Goal: Task Accomplishment & Management: Complete application form

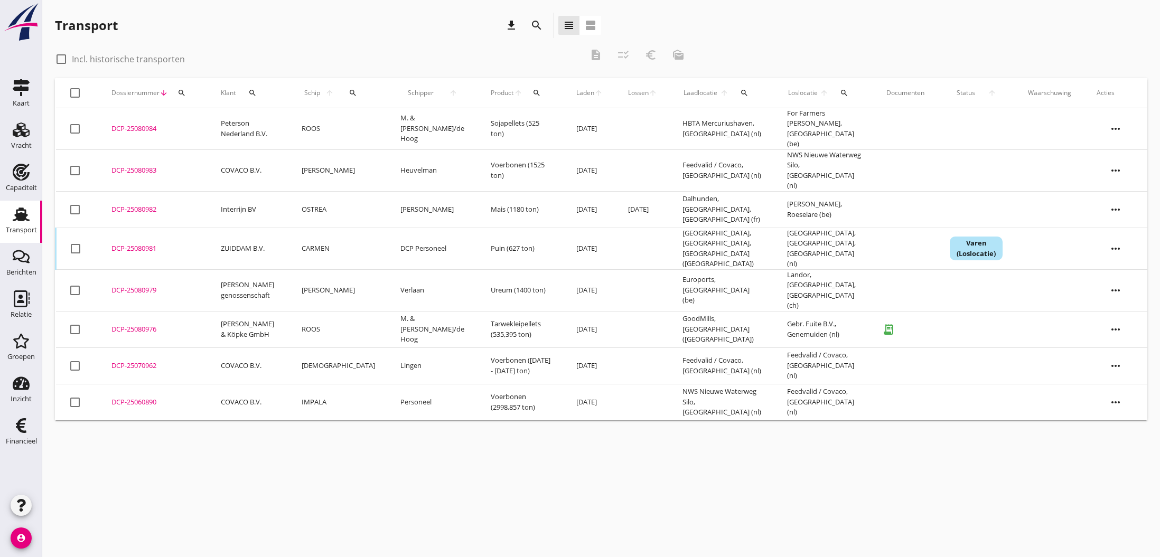
click at [126, 324] on div "DCP-25080976" at bounding box center [153, 329] width 84 height 11
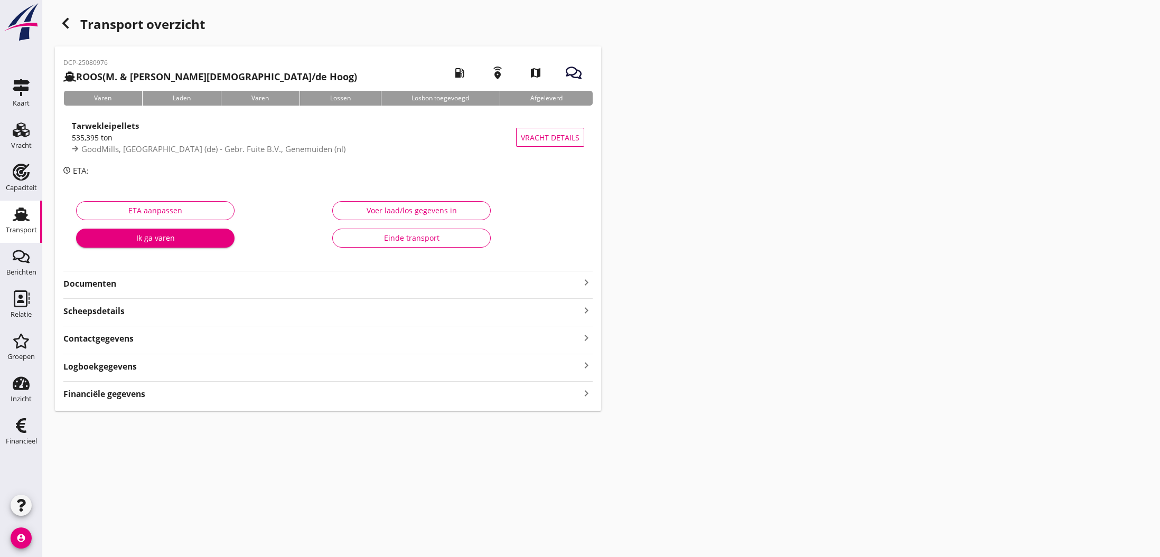
click at [587, 282] on icon "keyboard_arrow_right" at bounding box center [586, 282] width 13 height 13
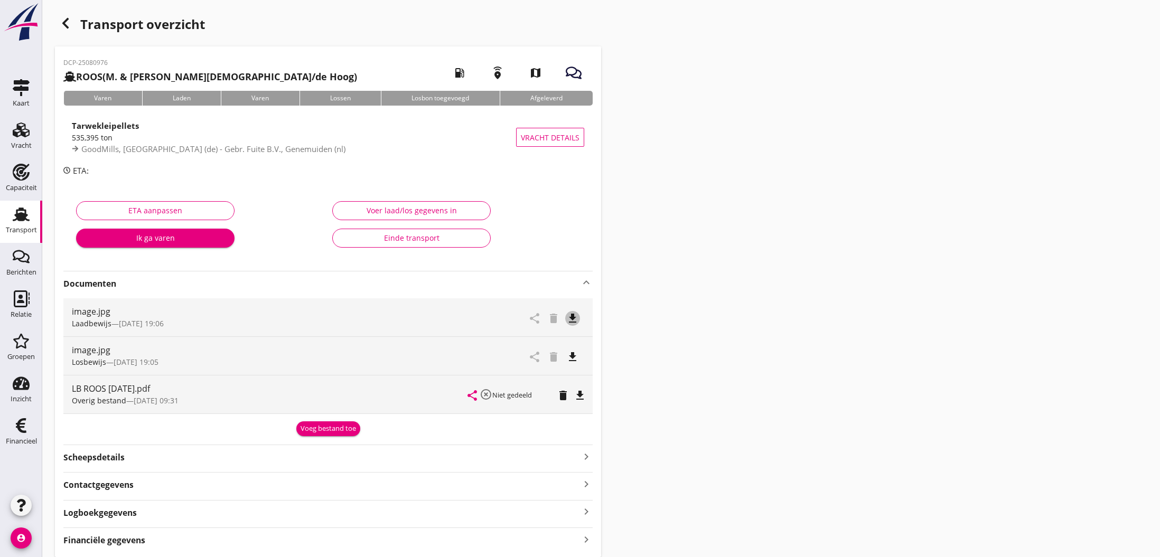
click at [574, 318] on icon "file_download" at bounding box center [572, 318] width 13 height 13
click at [574, 318] on icon "open_in_browser" at bounding box center [572, 318] width 13 height 13
click at [573, 359] on icon "file_download" at bounding box center [572, 357] width 13 height 13
click at [573, 359] on icon "open_in_browser" at bounding box center [572, 357] width 13 height 13
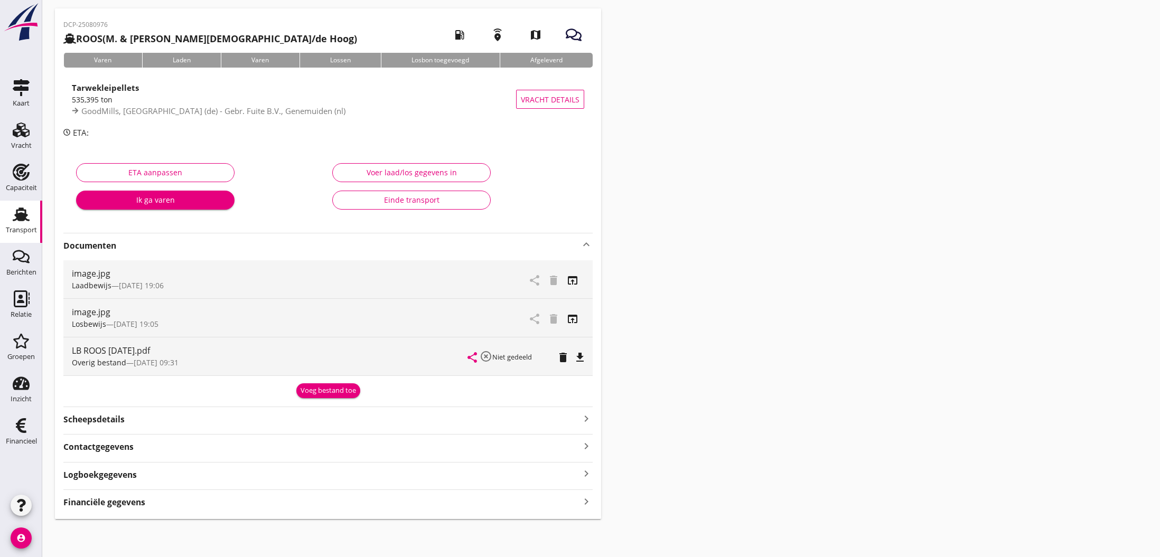
scroll to position [37, 0]
click at [127, 501] on strong "Financiële gegevens" at bounding box center [104, 504] width 82 height 12
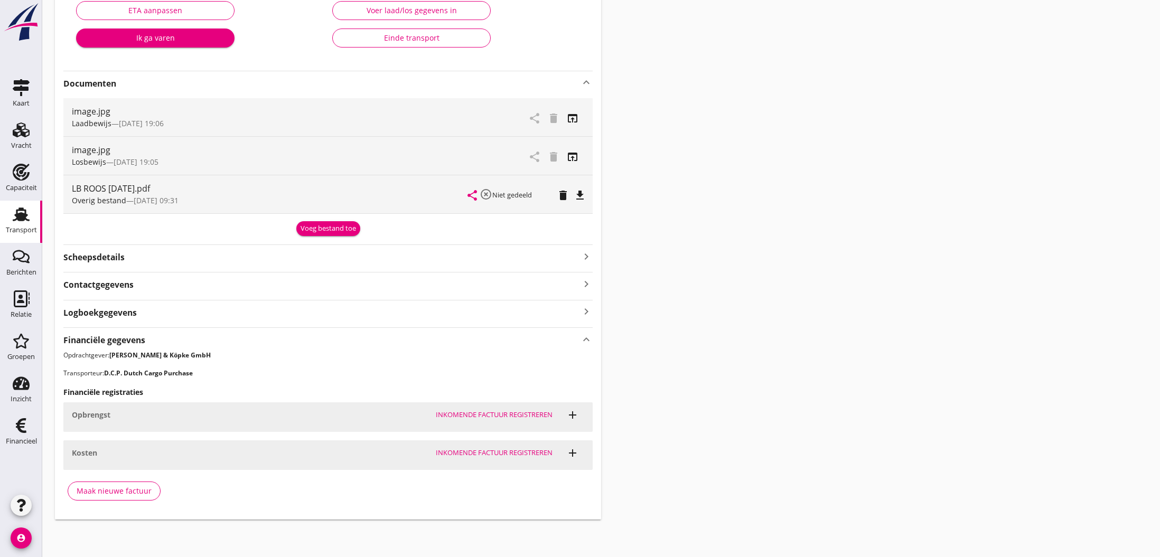
scroll to position [200, 0]
click at [114, 494] on div "Maak nieuwe factuur" at bounding box center [114, 491] width 75 height 11
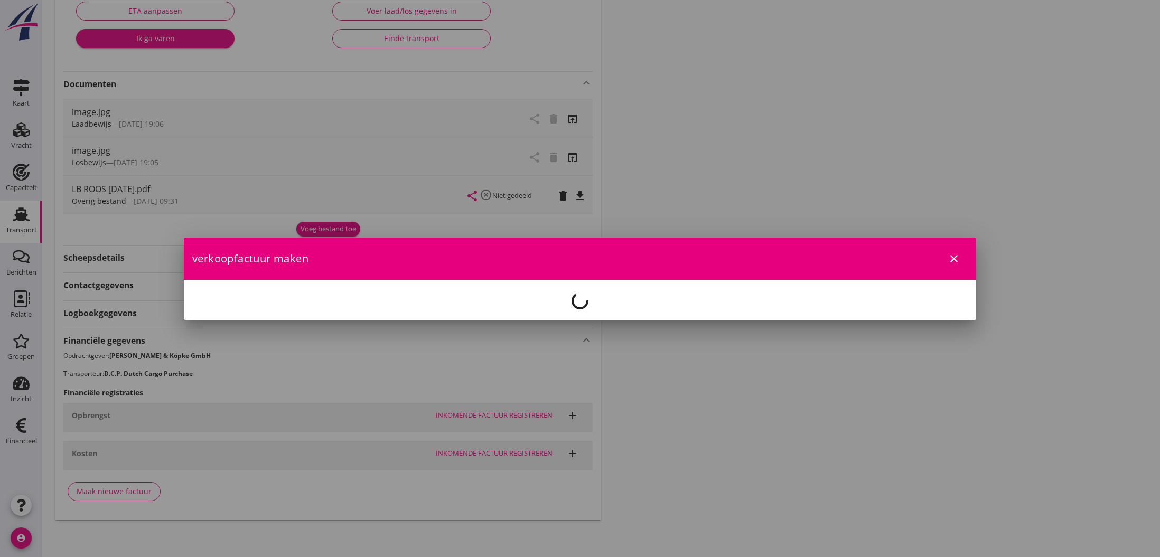
scroll to position [199, 0]
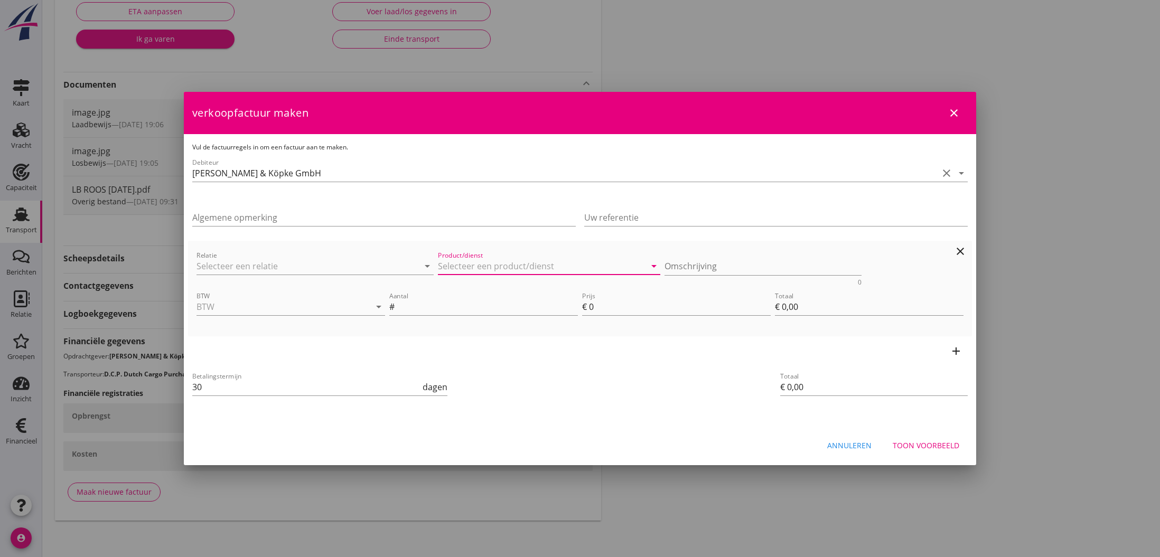
click at [477, 266] on input "Product/dienst" at bounding box center [542, 266] width 208 height 17
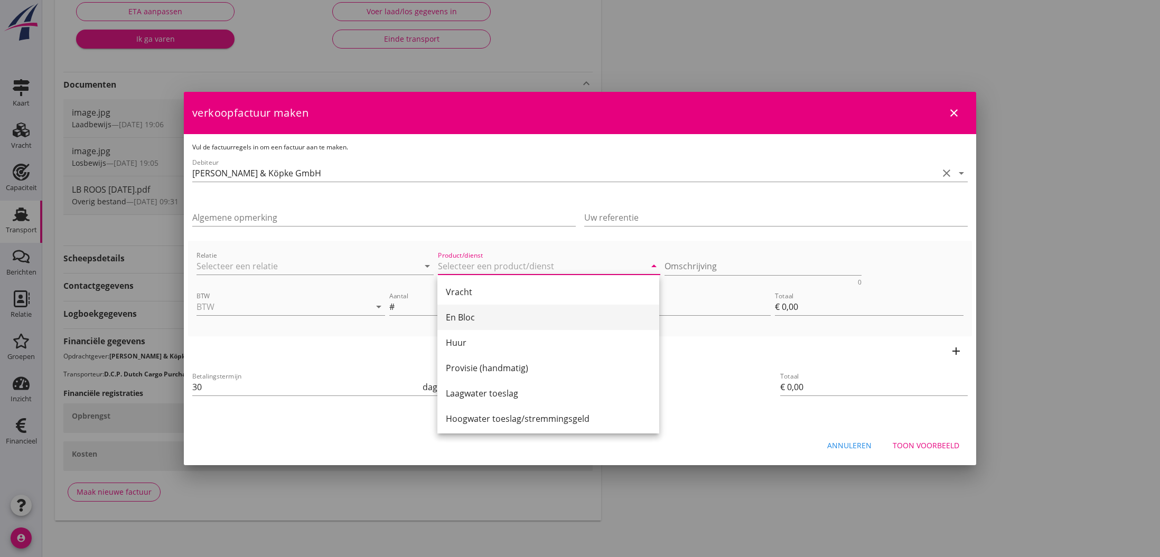
click at [476, 317] on div "En Bloc" at bounding box center [548, 317] width 205 height 13
type input "En Bloc"
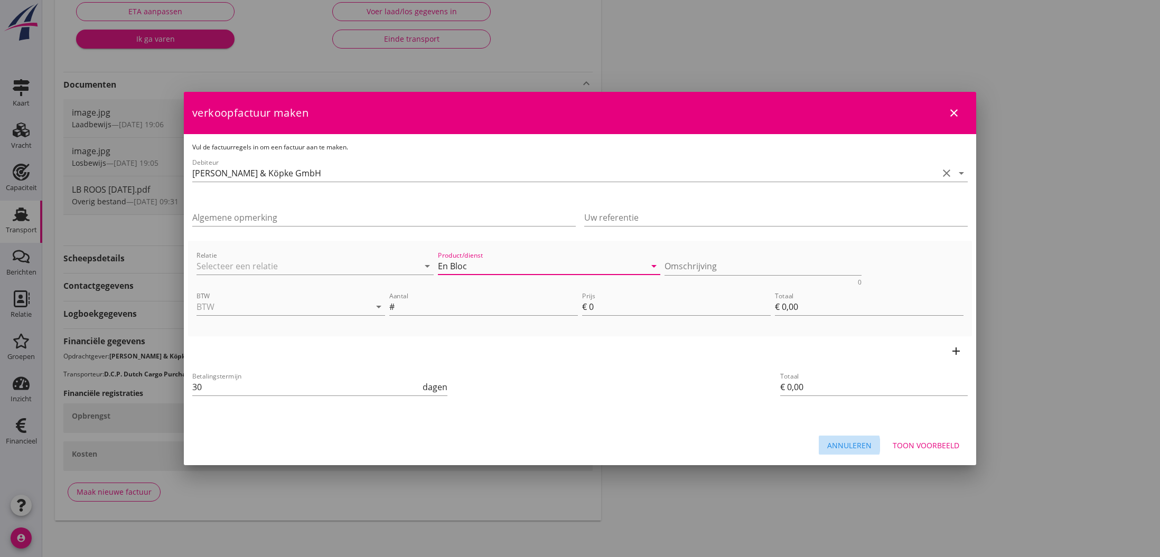
click at [851, 447] on div "Annuleren" at bounding box center [849, 445] width 44 height 11
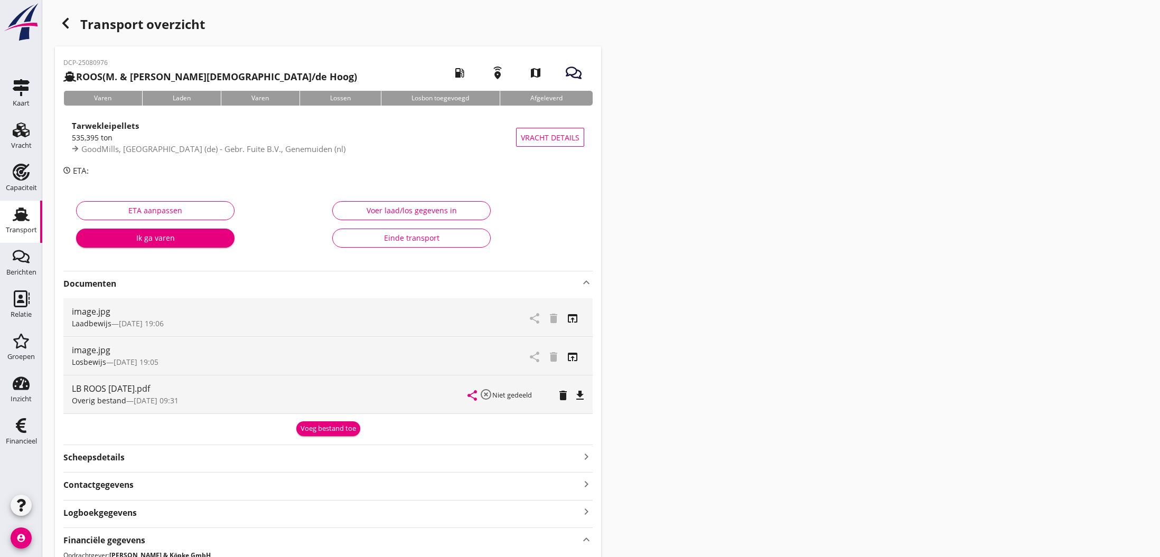
scroll to position [0, 0]
click at [404, 211] on div "Voer laad/los gegevens in" at bounding box center [411, 210] width 140 height 11
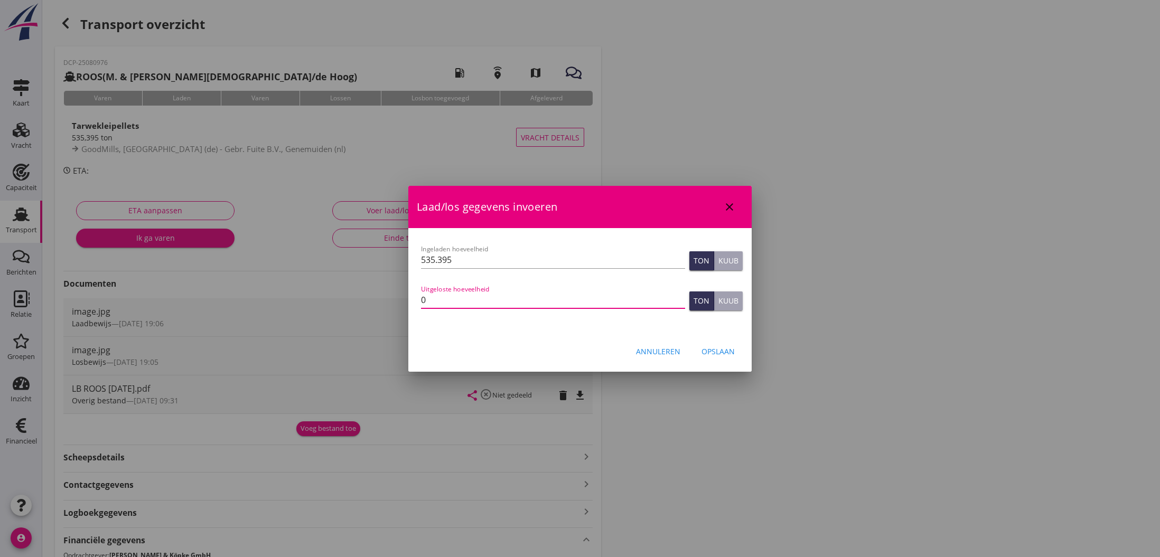
click at [462, 304] on input "0" at bounding box center [553, 300] width 264 height 17
type input "0"
type input "534.156"
click at [720, 351] on div "Opslaan" at bounding box center [717, 351] width 33 height 11
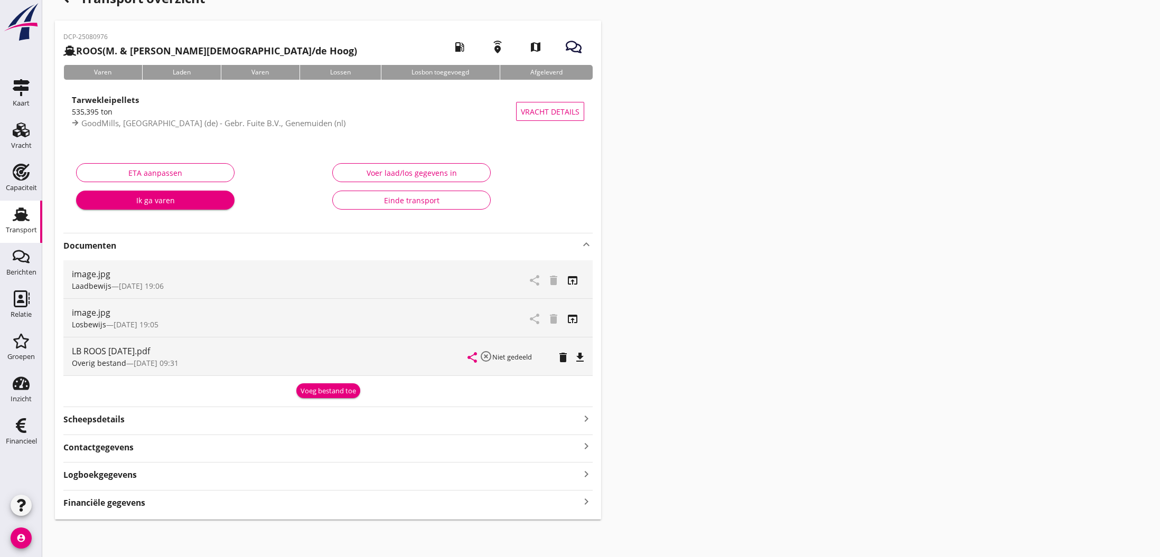
scroll to position [25, 0]
click at [74, 498] on strong "Financiële gegevens" at bounding box center [104, 504] width 82 height 12
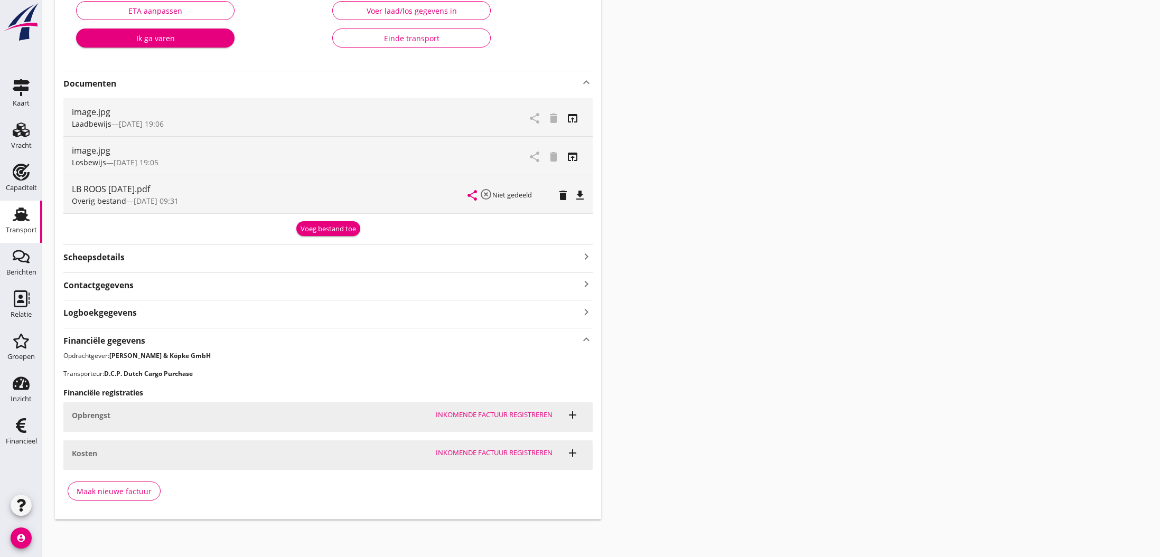
scroll to position [187, 0]
click at [117, 490] on div "Maak nieuwe factuur" at bounding box center [114, 491] width 75 height 11
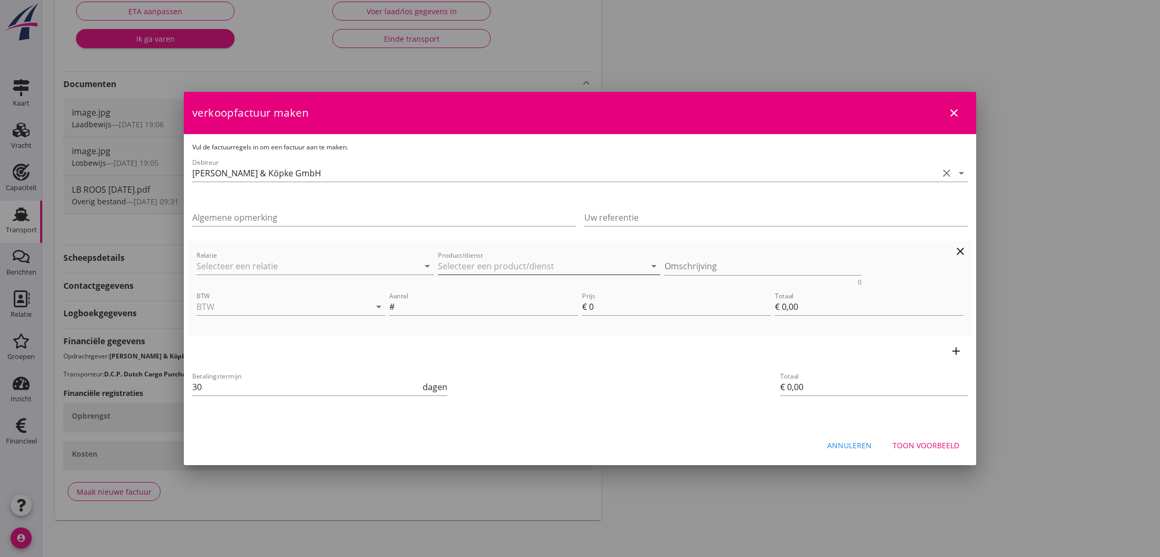
click at [474, 260] on input "Product/dienst" at bounding box center [542, 266] width 208 height 17
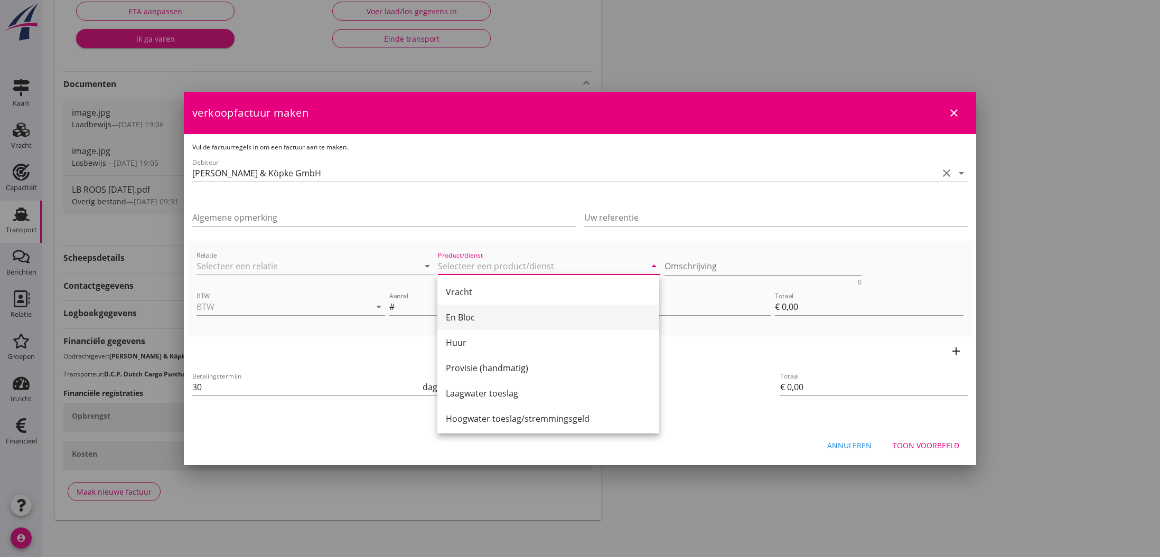
click at [478, 309] on div "En Bloc" at bounding box center [548, 317] width 205 height 25
type input "En Bloc"
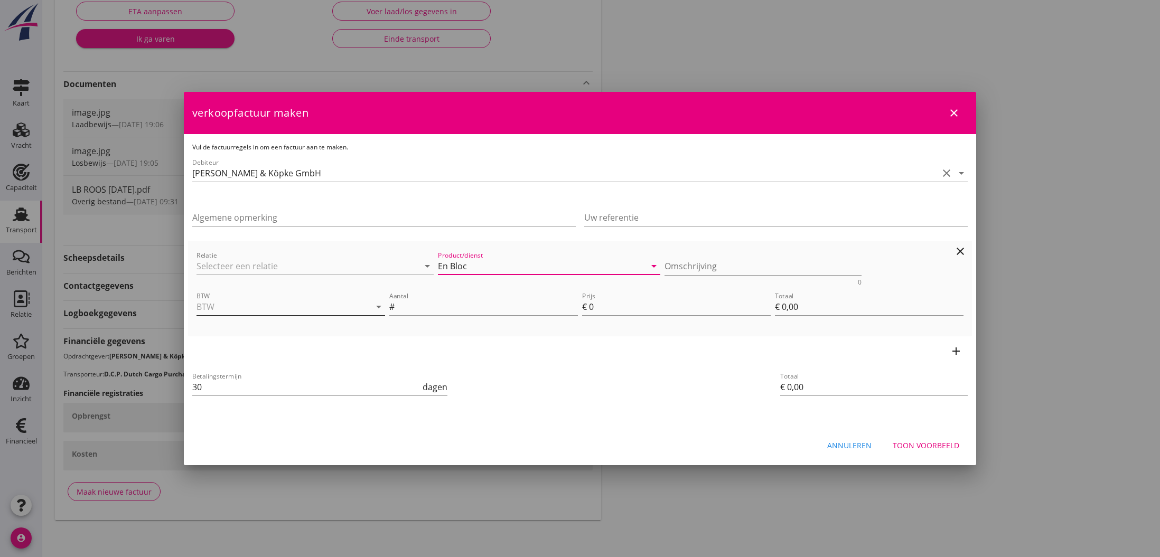
click at [303, 310] on input "BTW" at bounding box center [275, 306] width 159 height 17
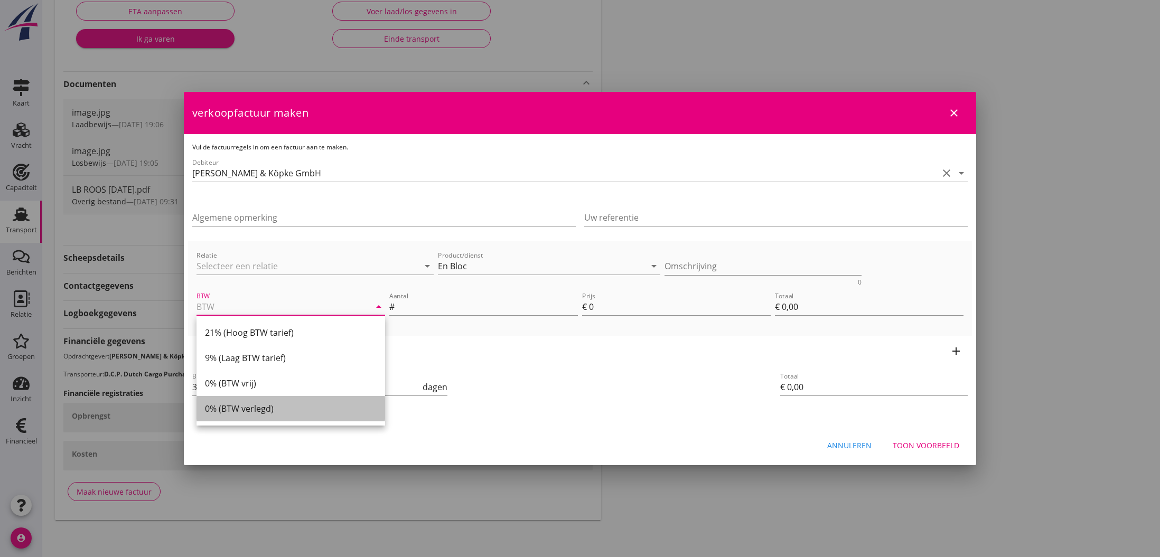
click at [279, 411] on div "0% (BTW verlegd)" at bounding box center [291, 408] width 172 height 13
type input "0% (BTW verlegd)"
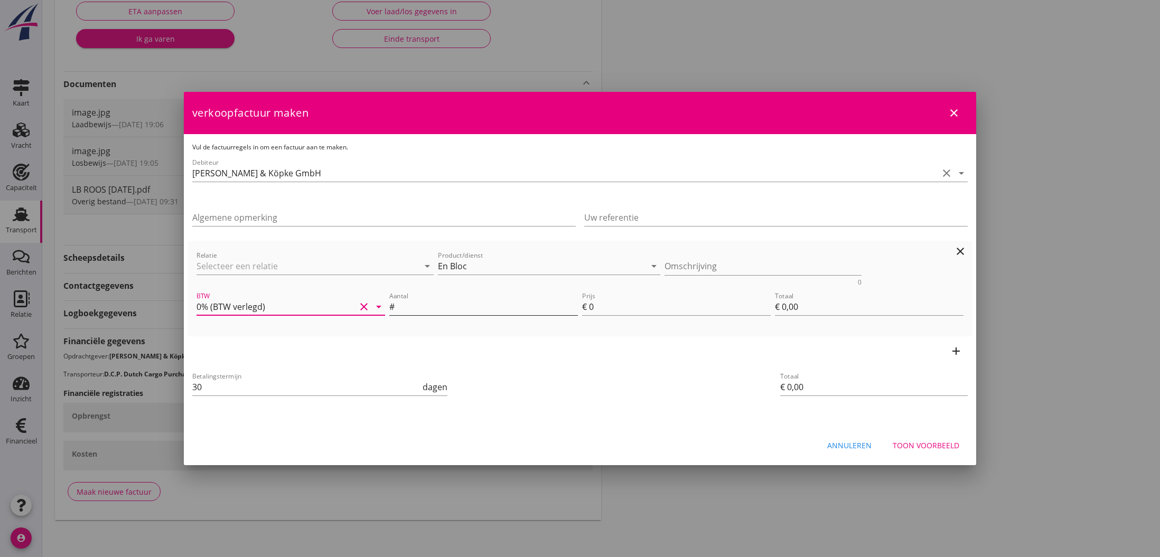
click at [426, 305] on input "Aantal" at bounding box center [487, 306] width 181 height 17
drag, startPoint x: 599, startPoint y: 308, endPoint x: 575, endPoint y: 307, distance: 24.3
click at [575, 307] on input "1" at bounding box center [487, 306] width 181 height 17
drag, startPoint x: 453, startPoint y: 307, endPoint x: 401, endPoint y: 307, distance: 51.2
click at [401, 307] on input "160000" at bounding box center [487, 306] width 181 height 17
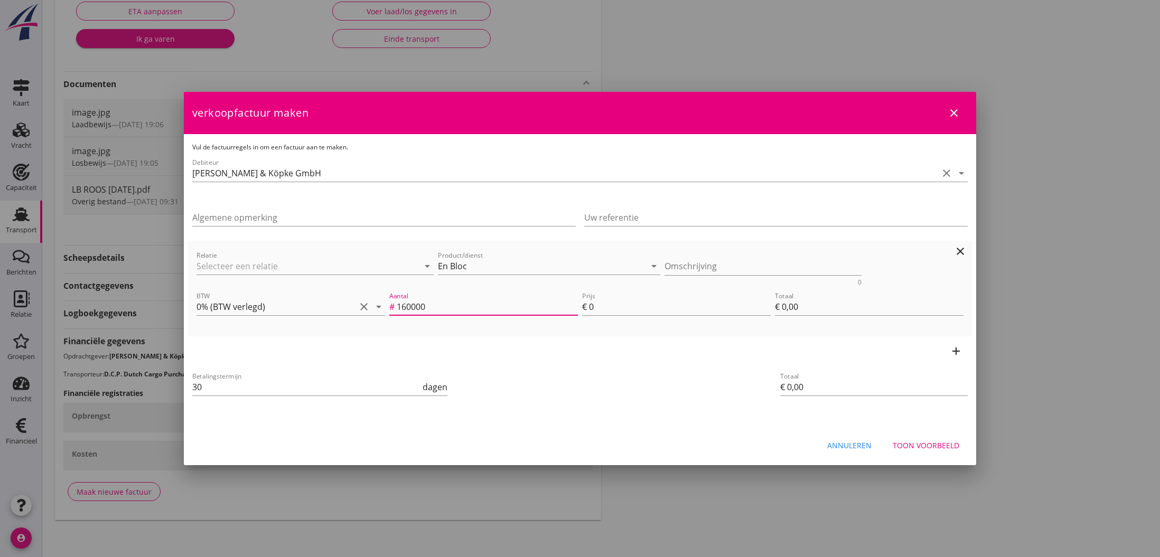
type input "1"
click at [590, 306] on input "0" at bounding box center [680, 306] width 182 height 17
drag, startPoint x: 595, startPoint y: 308, endPoint x: 590, endPoint y: 308, distance: 5.3
click at [590, 308] on input "0" at bounding box center [680, 306] width 182 height 17
type input "6"
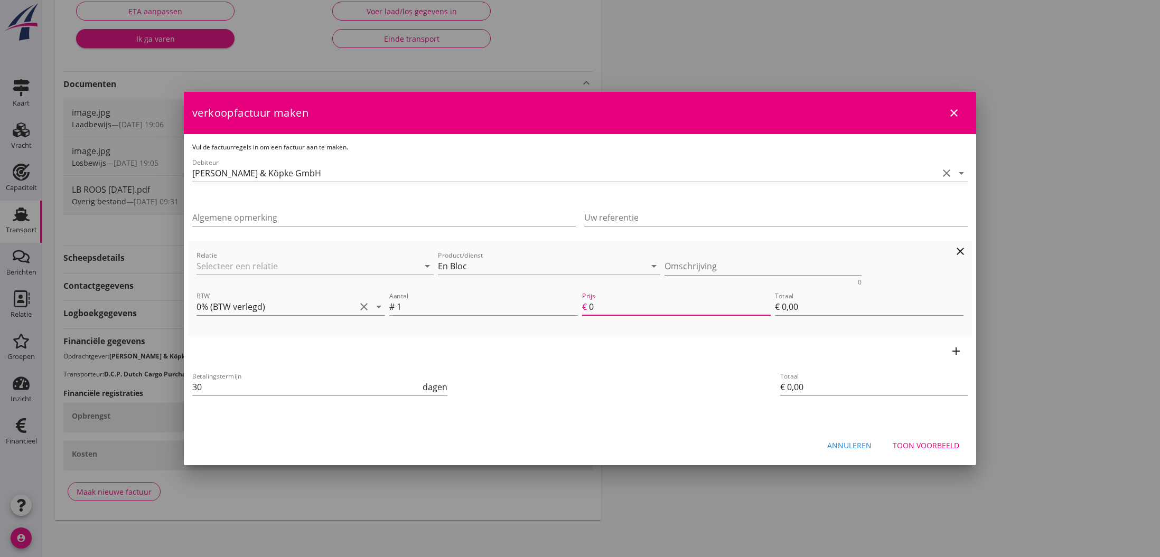
type input "€ 6,00"
type input "60"
type input "€ 60,00"
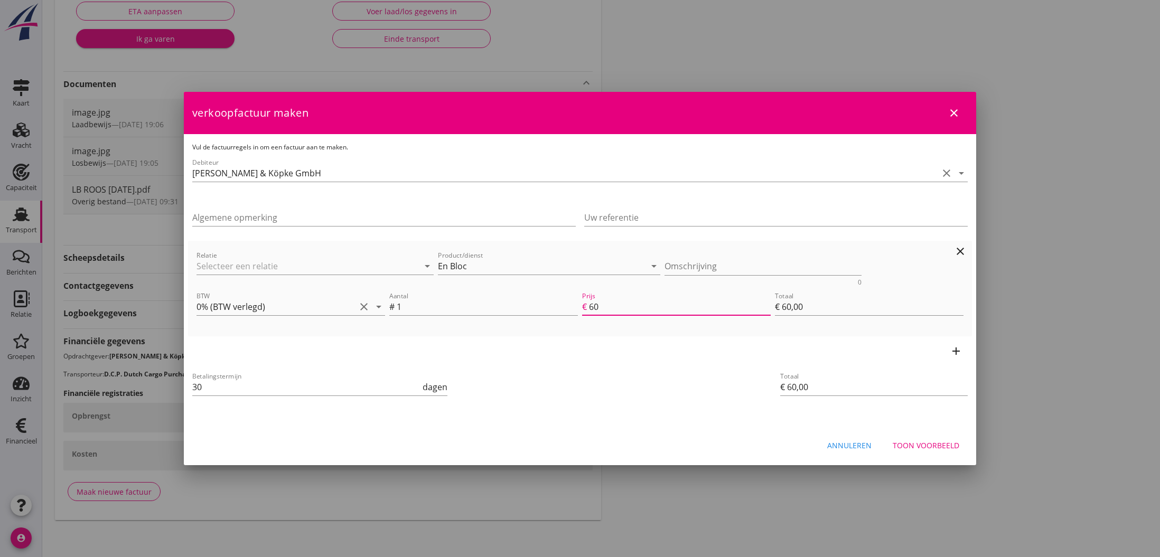
type input "600"
type input "€ 600,00"
type input "6000"
type input "€ 6.000,00"
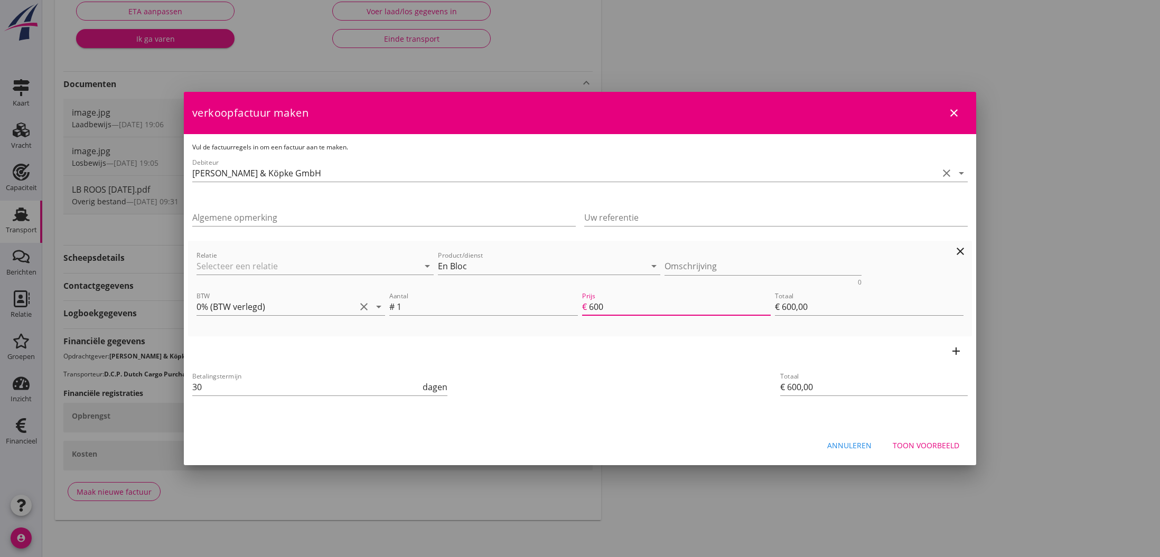
type input "€ 6.000,00"
type input "6000"
click at [953, 354] on icon "add" at bounding box center [956, 351] width 13 height 13
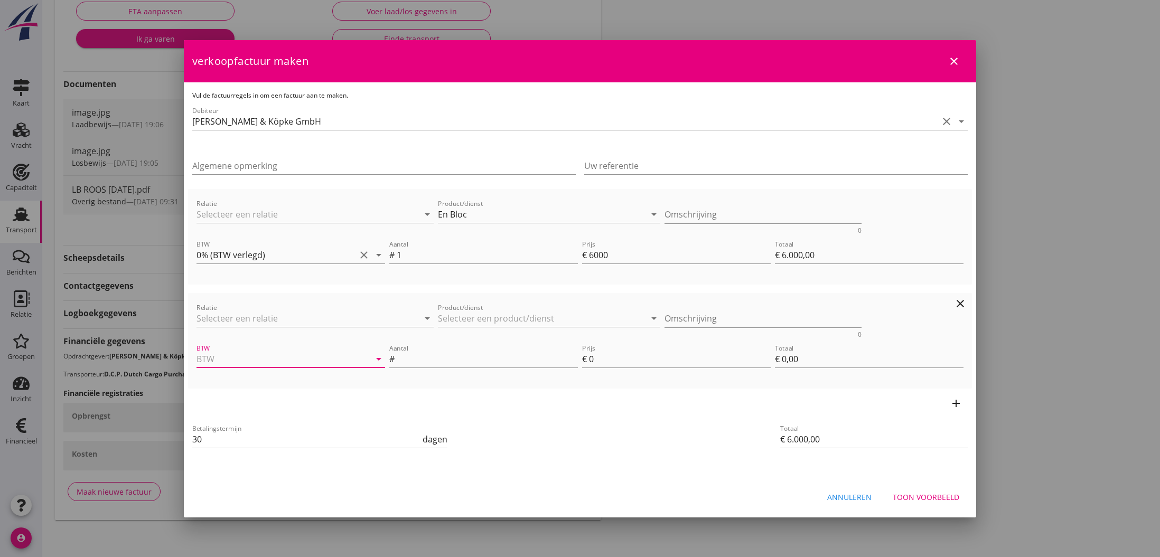
click at [255, 359] on input "BTW" at bounding box center [275, 359] width 159 height 17
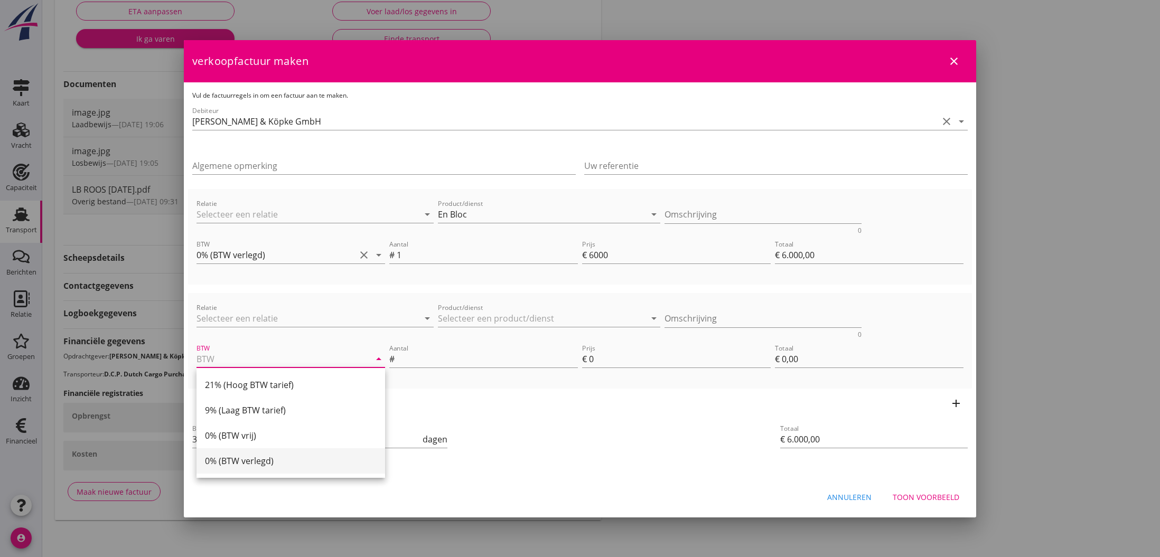
click at [249, 460] on div "0% (BTW verlegd)" at bounding box center [291, 461] width 172 height 13
type input "0% (BTW verlegd)"
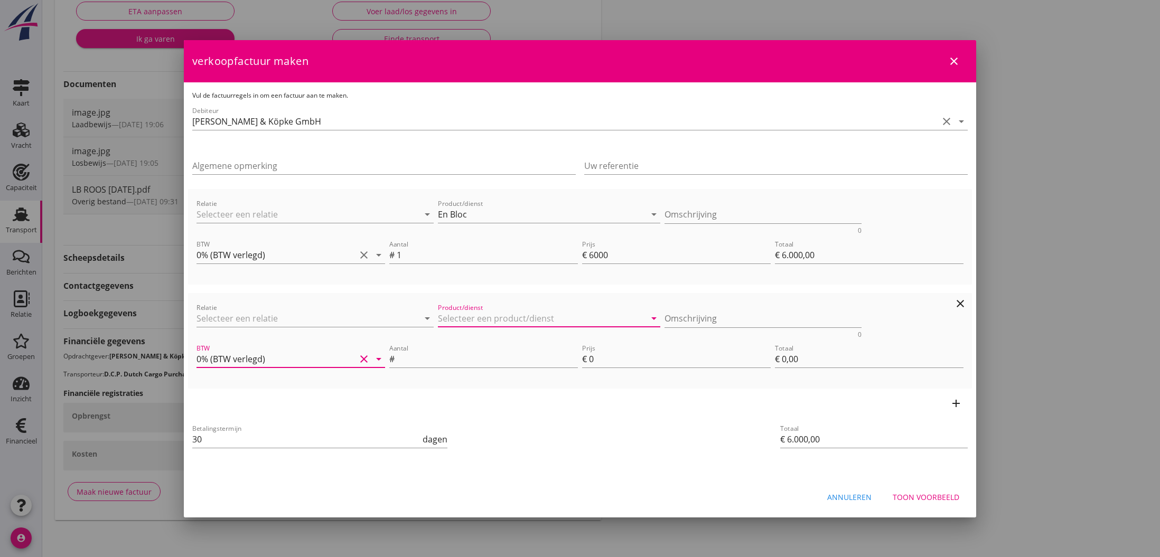
click at [478, 316] on input "Product/dienst" at bounding box center [542, 318] width 208 height 17
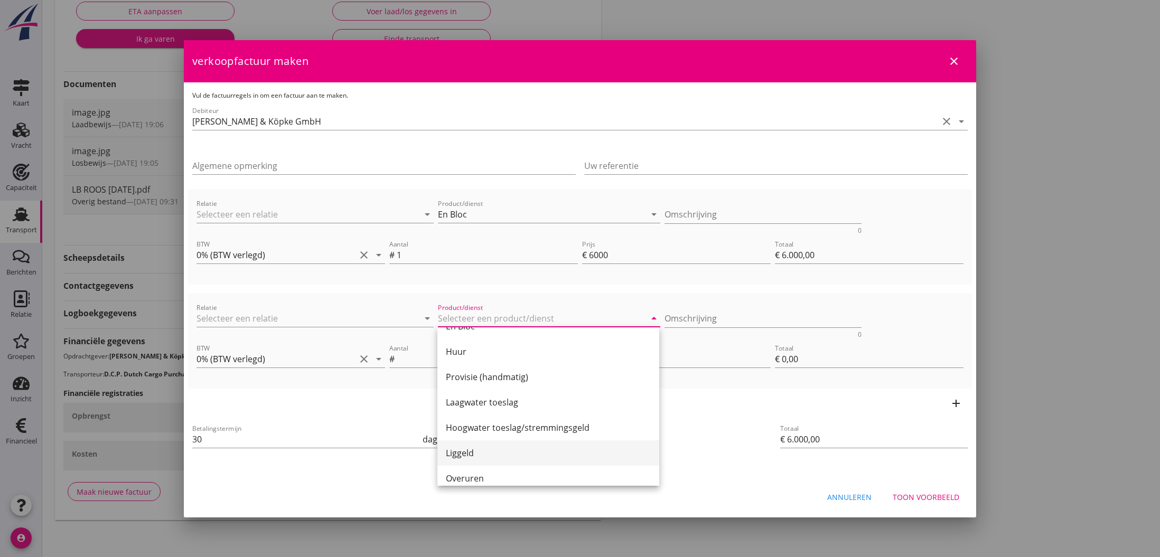
scroll to position [102, 0]
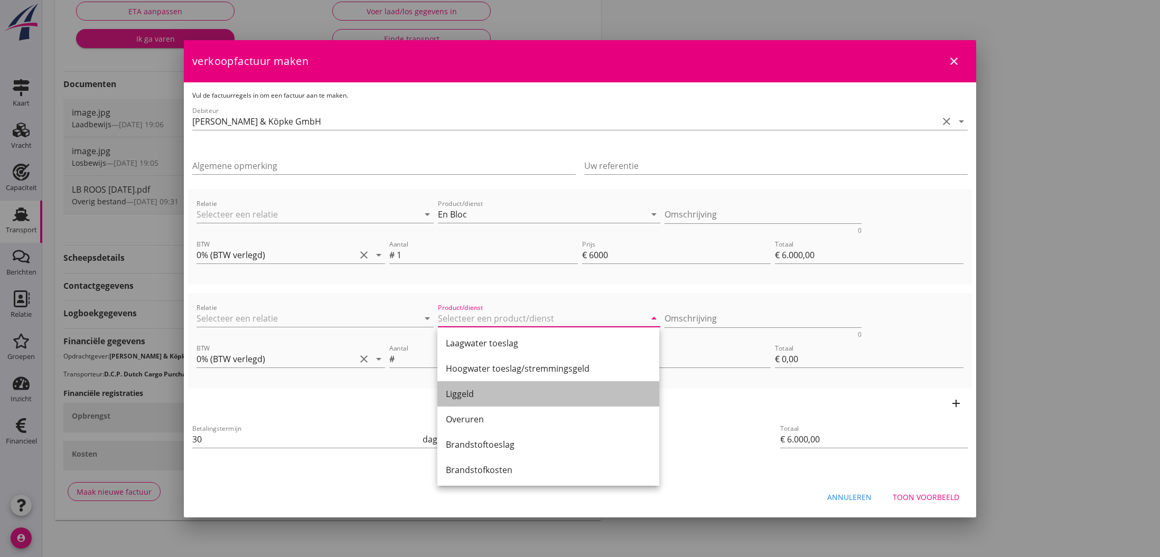
click at [475, 398] on div "Liggeld" at bounding box center [548, 394] width 205 height 13
type input "Liggeld"
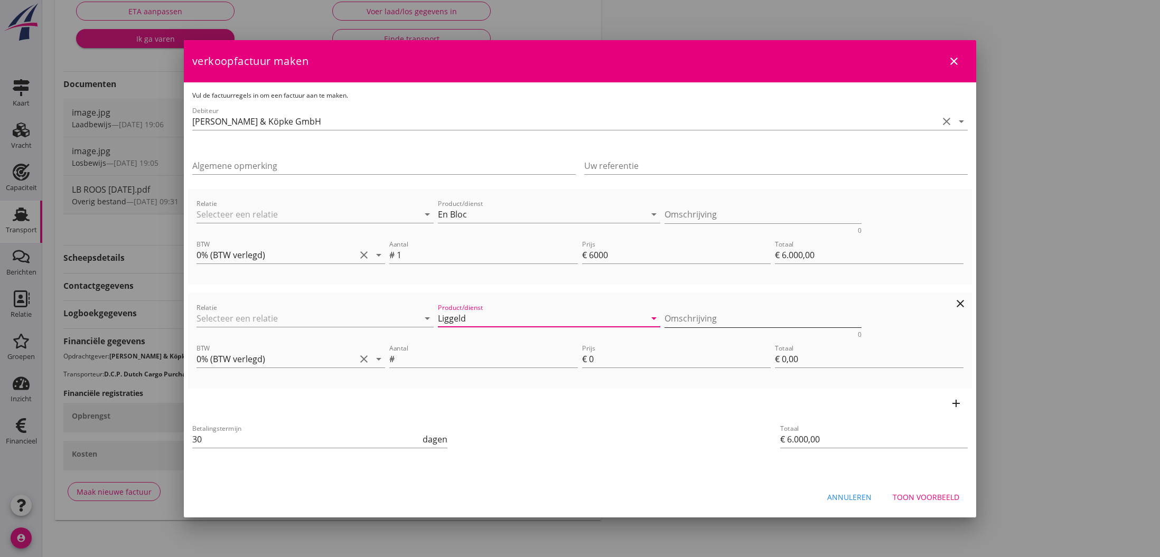
click at [699, 320] on textarea "Omschrijving" at bounding box center [763, 318] width 198 height 17
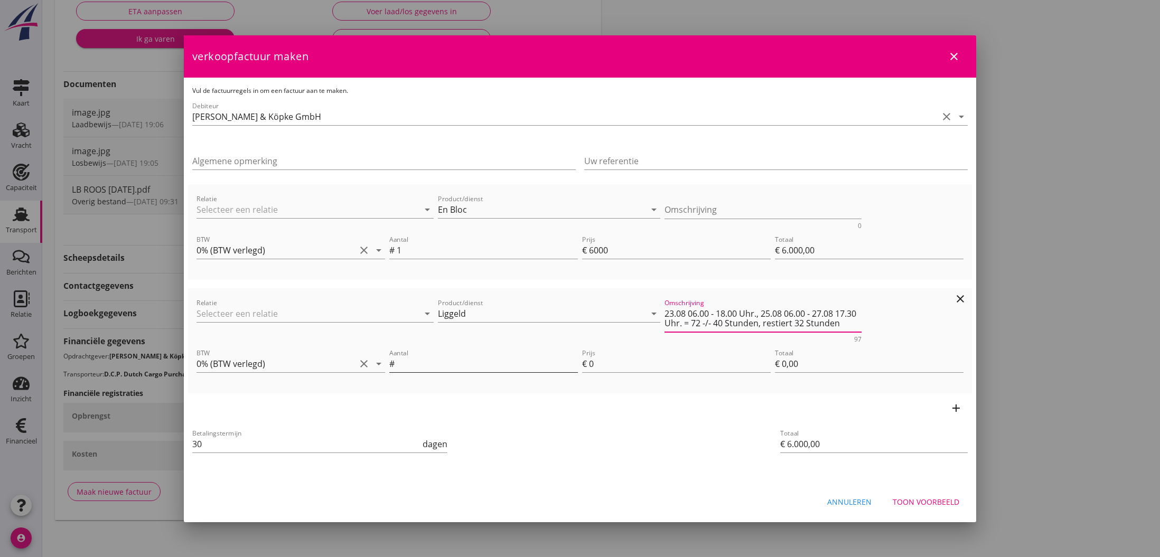
type textarea "23.08 06.00 - 18.00 Uhr., 25.08 06.00 - 27.08 17.30 Uhr. = 72 -/- 40 Stunden, r…"
click at [465, 363] on input "Aantal" at bounding box center [487, 363] width 181 height 17
type input "32"
drag, startPoint x: 589, startPoint y: 363, endPoint x: 595, endPoint y: 363, distance: 5.8
click at [595, 363] on input "0" at bounding box center [680, 363] width 182 height 17
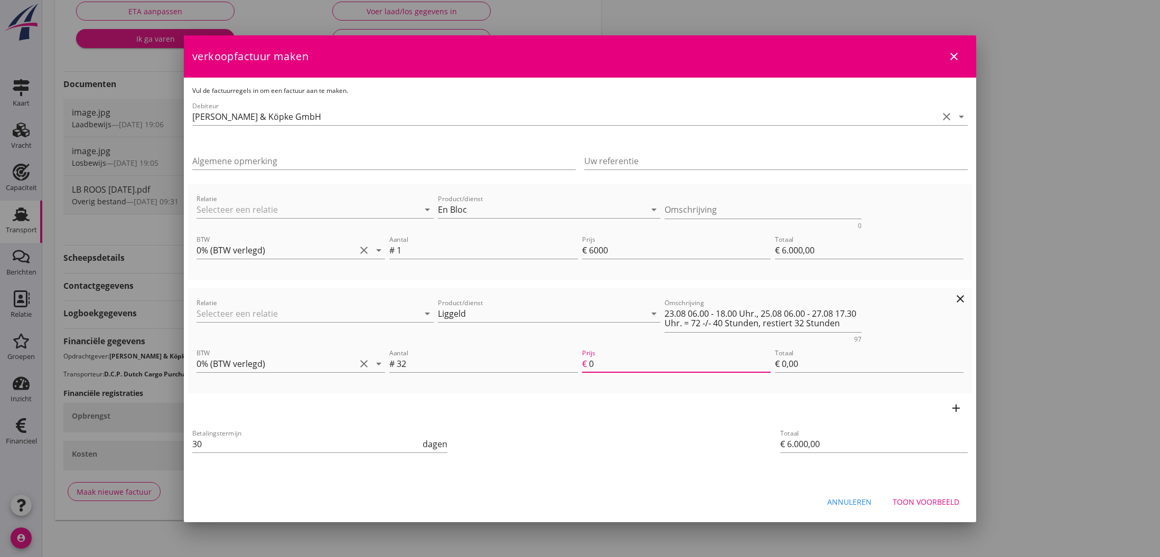
type input "€ 6.032,00"
type input "1"
type input "€ 32,00"
type input "€ 6.608,00"
type input "19"
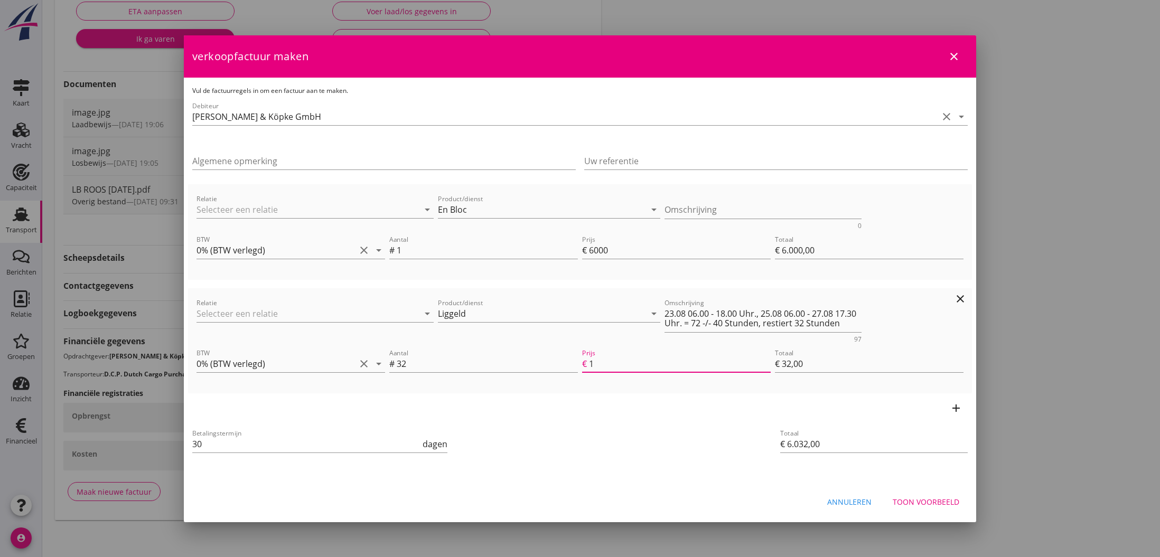
type input "€ 608,00"
type input "€ 6.617,60"
type input "19.3"
type input "€ 617,60"
type input "€ 6.618,88"
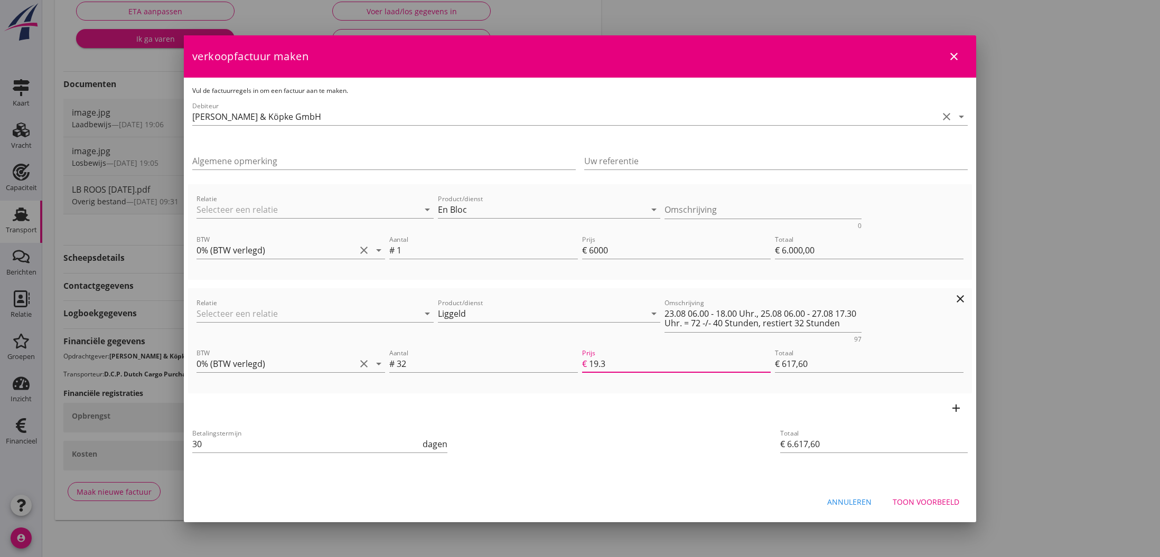
type input "19.34"
type input "€ 618,88"
type input "19.34"
click at [789, 416] on div "add" at bounding box center [580, 408] width 784 height 30
click at [918, 501] on div "Toon voorbeeld" at bounding box center [926, 501] width 67 height 11
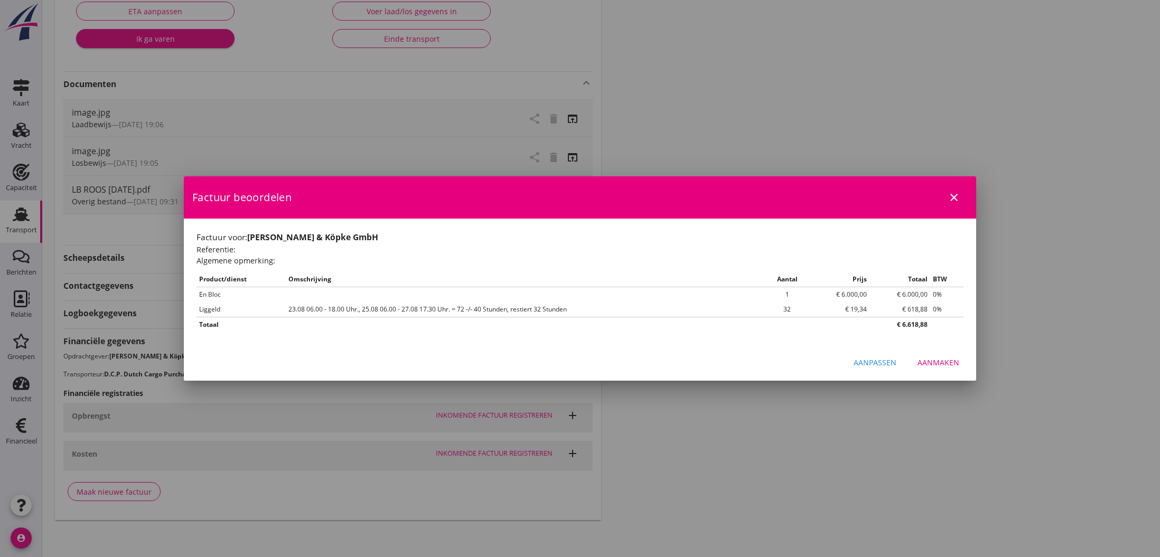
click at [939, 362] on div "Aanmaken" at bounding box center [938, 362] width 42 height 11
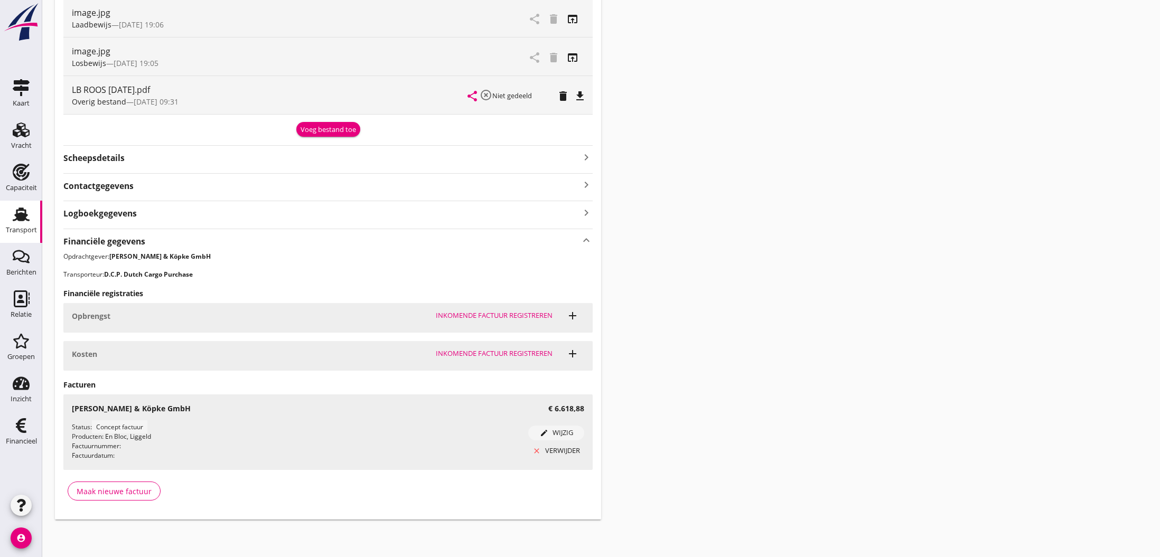
scroll to position [287, 0]
click at [21, 430] on use at bounding box center [21, 425] width 11 height 15
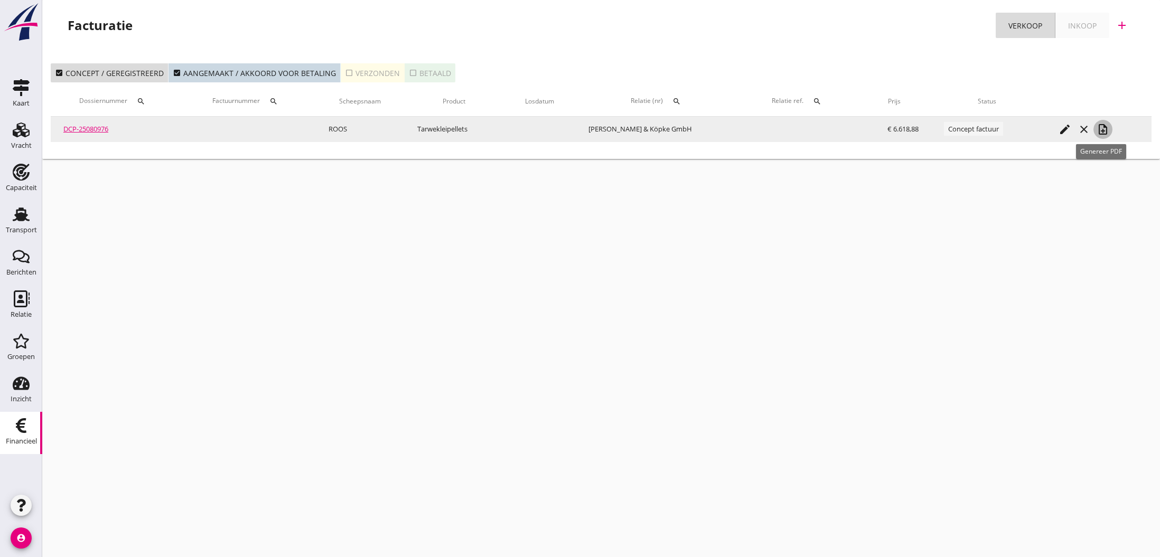
click at [1101, 129] on icon "note_add" at bounding box center [1102, 129] width 13 height 13
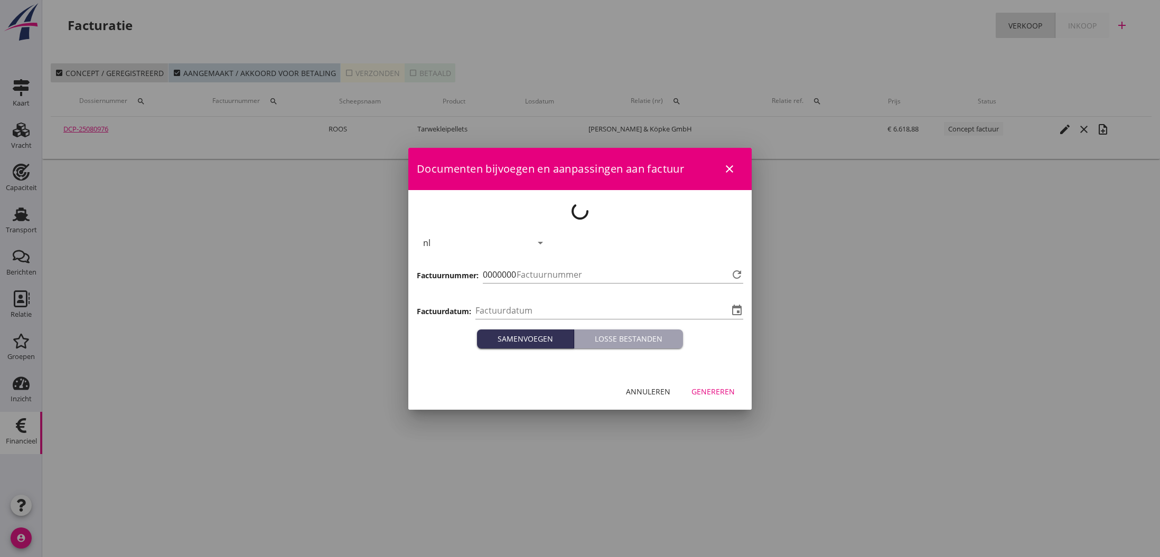
type input "[DATE]"
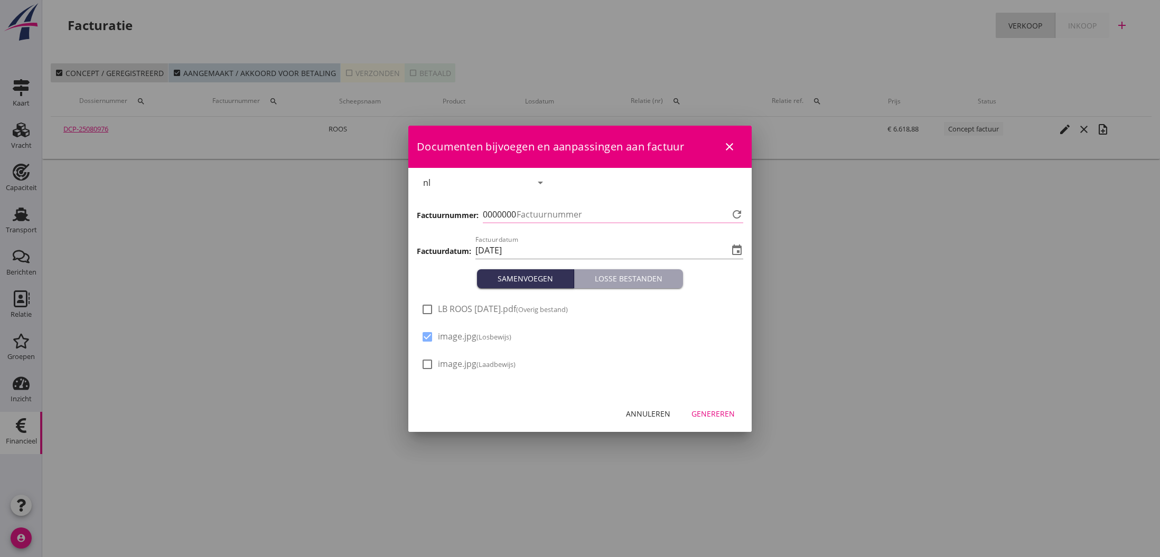
type input "780"
click at [424, 338] on div at bounding box center [427, 337] width 18 height 18
checkbox input "false"
click at [710, 414] on div "Genereren" at bounding box center [712, 413] width 43 height 11
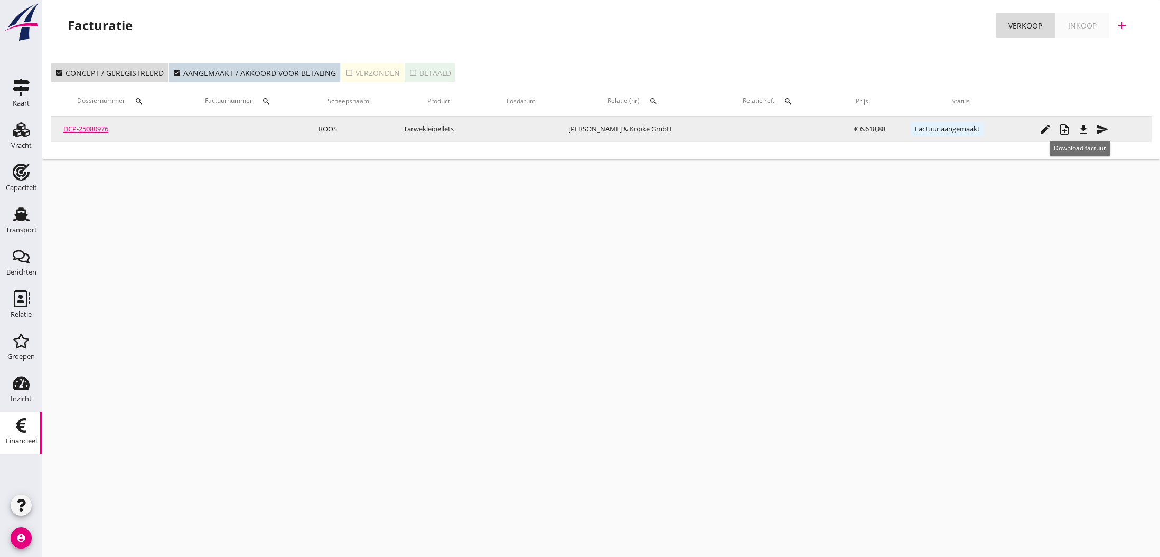
click at [1080, 132] on icon "file_download" at bounding box center [1083, 129] width 13 height 13
click at [1103, 131] on icon "send" at bounding box center [1102, 129] width 13 height 13
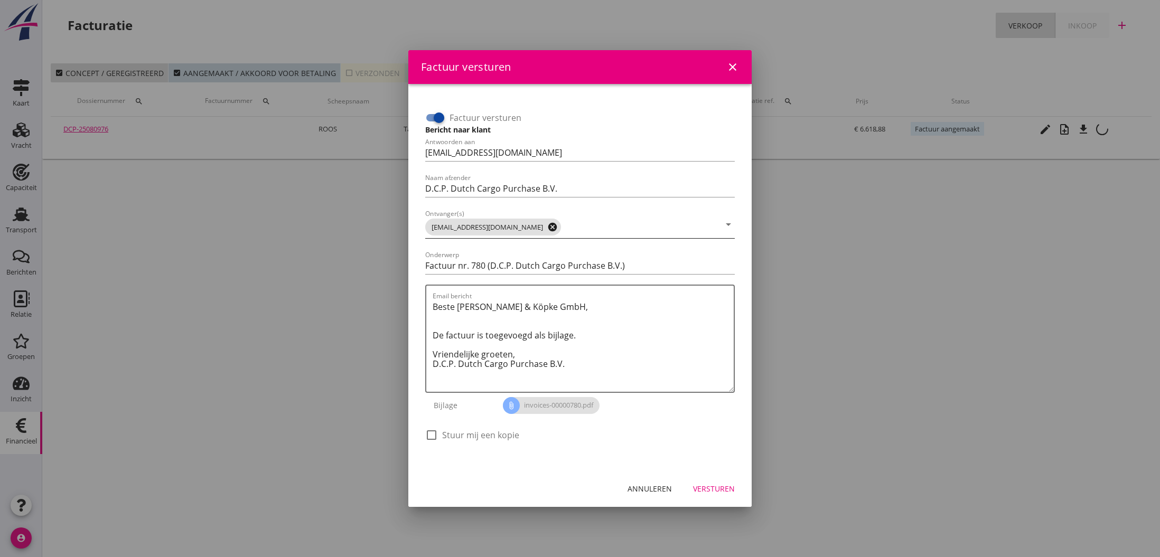
click at [550, 227] on icon "cancel" at bounding box center [552, 227] width 11 height 11
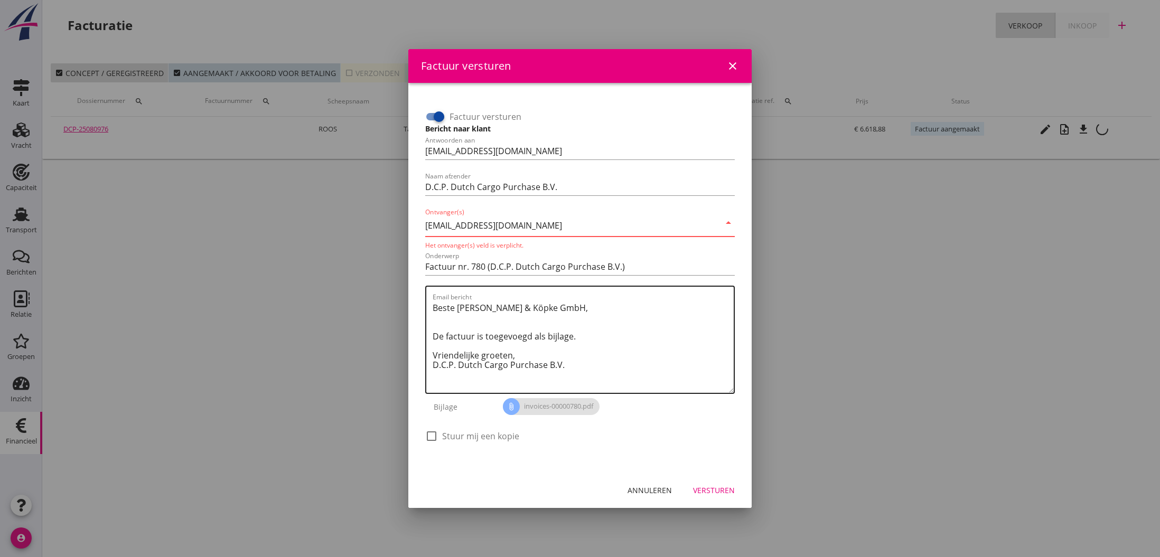
type input "[EMAIL_ADDRESS][DOMAIN_NAME]"
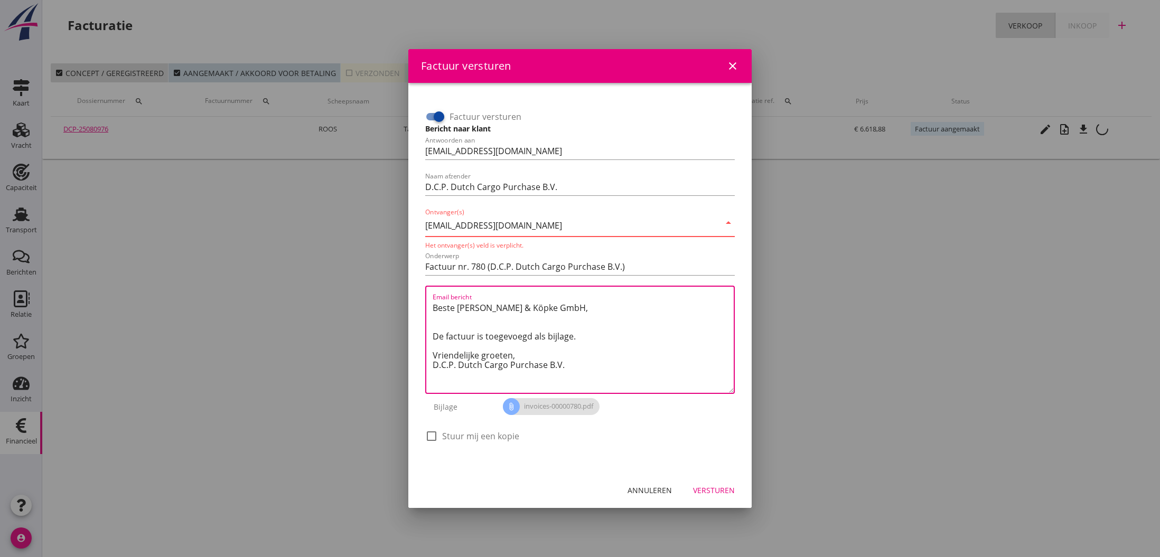
click at [668, 341] on textarea "Beste [PERSON_NAME] & Köpke GmbH, De factuur is toegevoegd als bijlage. Vriende…" at bounding box center [583, 345] width 301 height 93
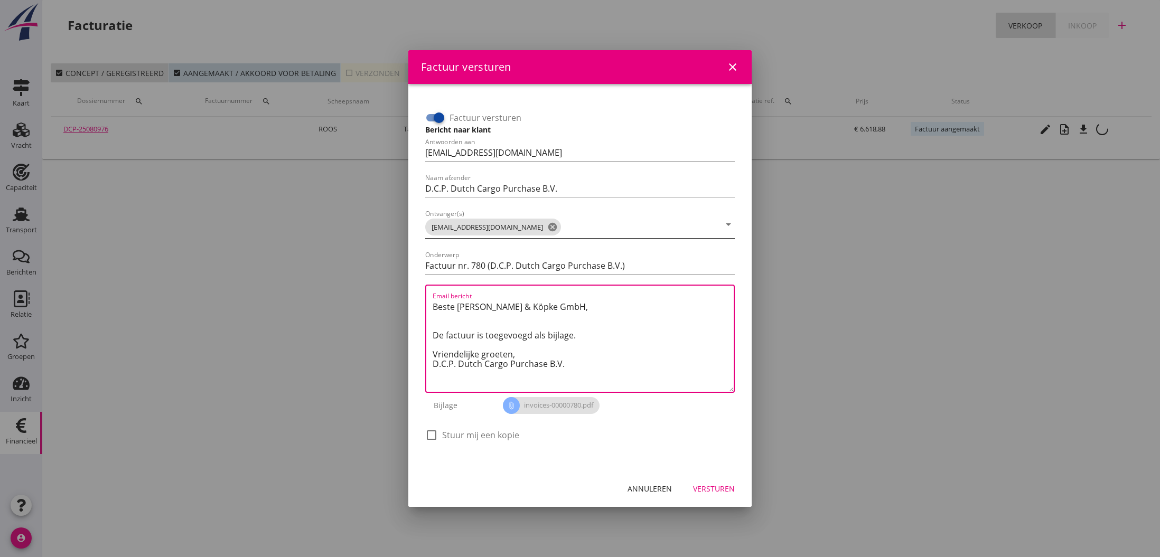
click at [710, 490] on div "Versturen" at bounding box center [714, 488] width 42 height 11
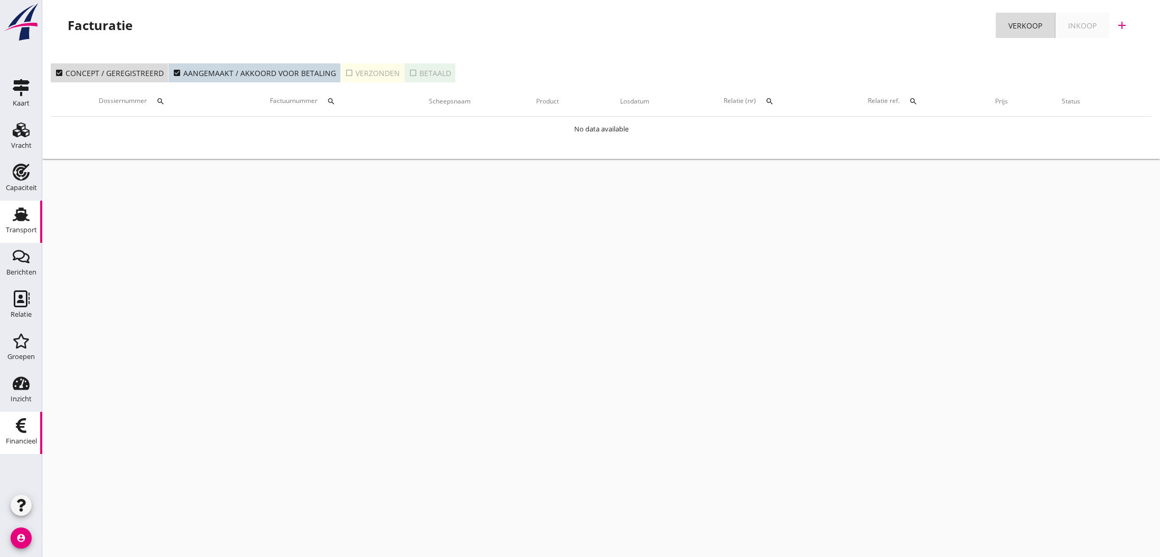
click at [21, 220] on use at bounding box center [21, 215] width 17 height 14
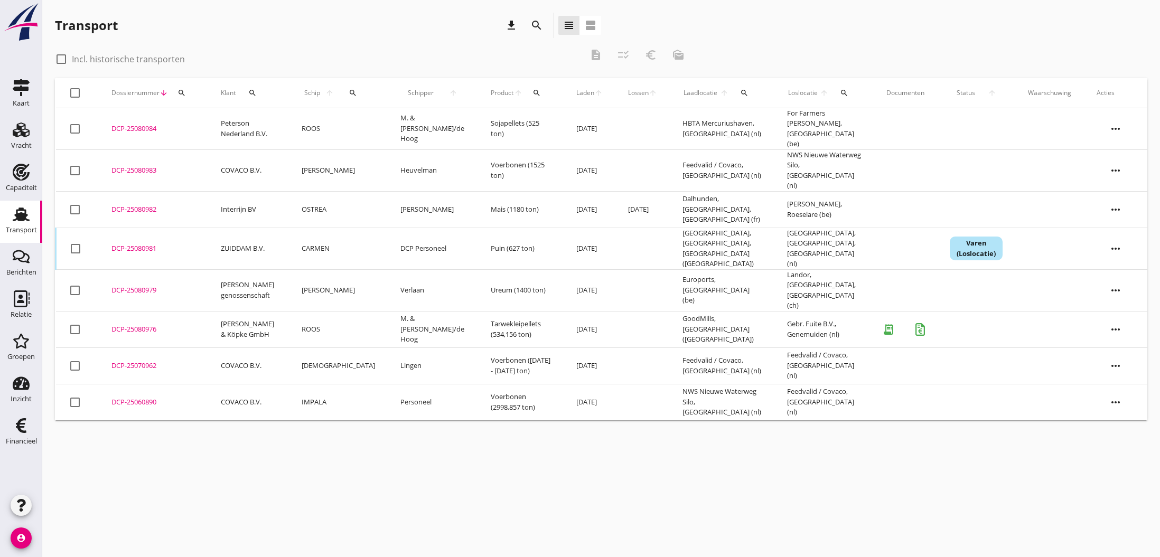
click at [130, 324] on div "DCP-25080976" at bounding box center [153, 329] width 84 height 11
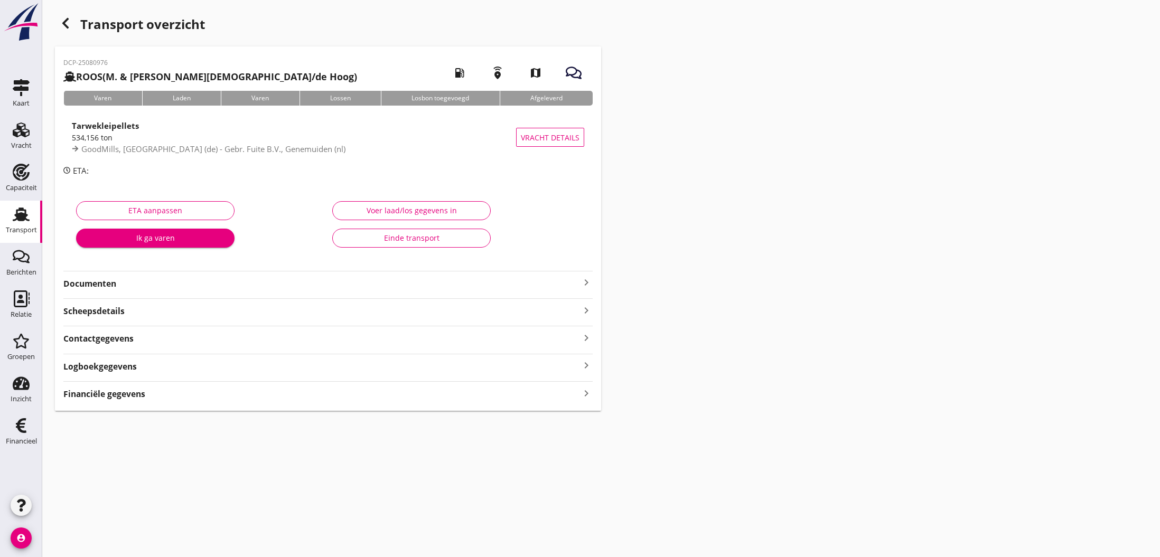
click at [405, 235] on div "Einde transport" at bounding box center [411, 237] width 140 height 11
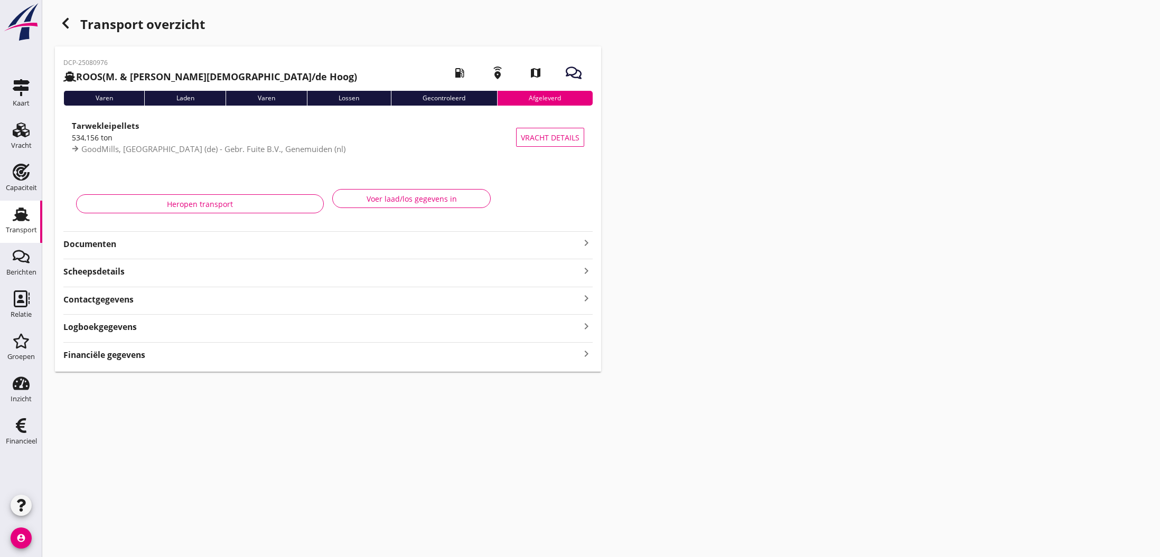
click at [68, 25] on icon "button" at bounding box center [65, 23] width 13 height 13
